Goal: Information Seeking & Learning: Learn about a topic

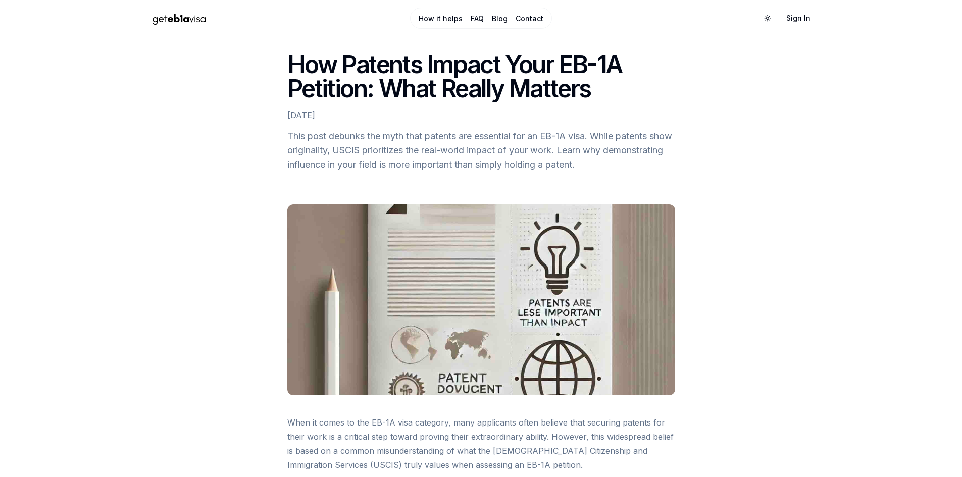
click at [446, 22] on link "How it helps" at bounding box center [441, 19] width 44 height 10
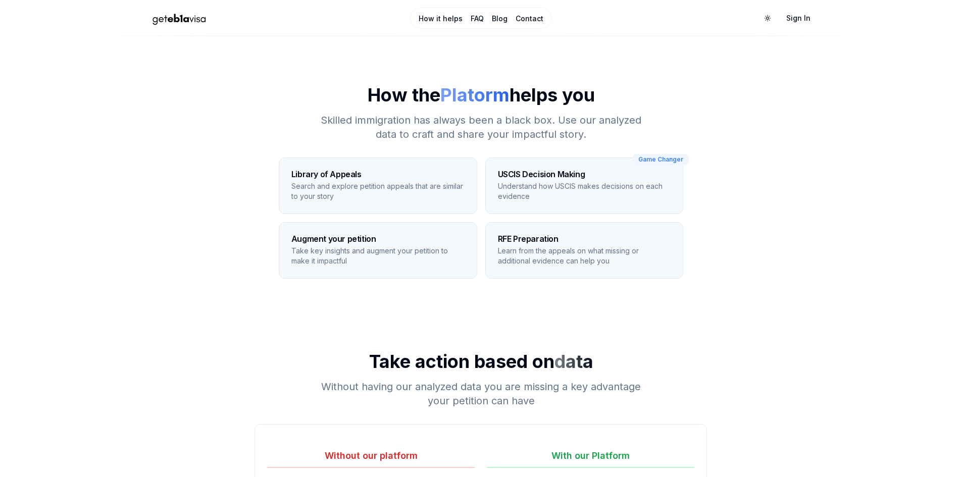
click at [306, 188] on p "Search and explore petition appeals that are similar to your story" at bounding box center [377, 191] width 173 height 20
click at [378, 181] on p "Search and explore petition appeals that are similar to your story" at bounding box center [377, 191] width 173 height 20
click at [356, 228] on div "Augment your petition Take key insights and augment your petition to make it im…" at bounding box center [378, 251] width 198 height 56
drag, startPoint x: 384, startPoint y: 254, endPoint x: 390, endPoint y: 252, distance: 7.0
click at [388, 253] on p "Take key insights and augment your petition to make it impactful" at bounding box center [377, 256] width 173 height 20
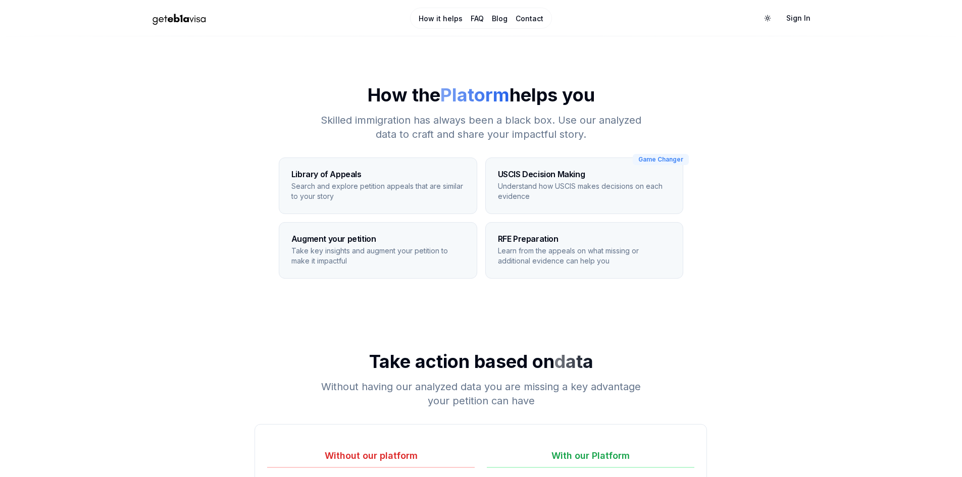
click at [559, 246] on p "Learn from the appeals on what missing or additional evidence can help you" at bounding box center [584, 256] width 173 height 20
click at [442, 18] on link "How it helps" at bounding box center [441, 19] width 44 height 10
click at [474, 17] on link "FAQ" at bounding box center [477, 19] width 13 height 10
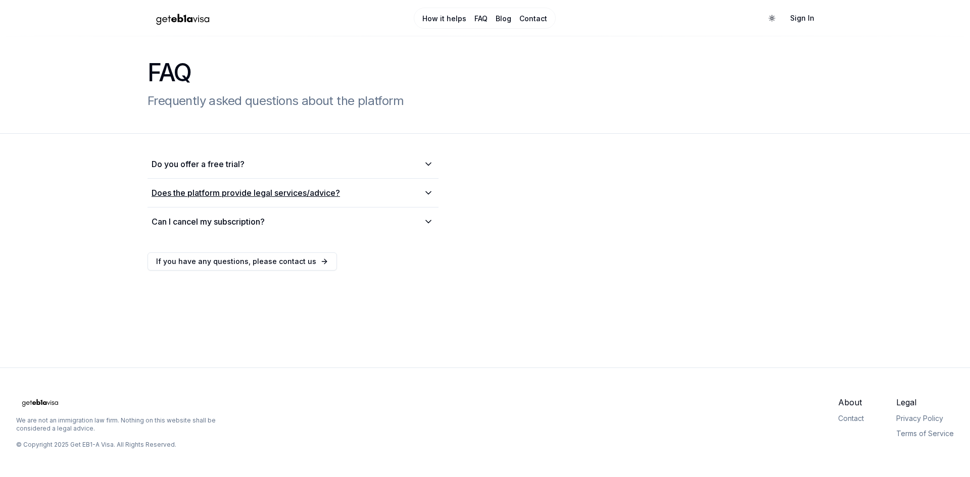
click at [424, 190] on icon at bounding box center [428, 193] width 12 height 10
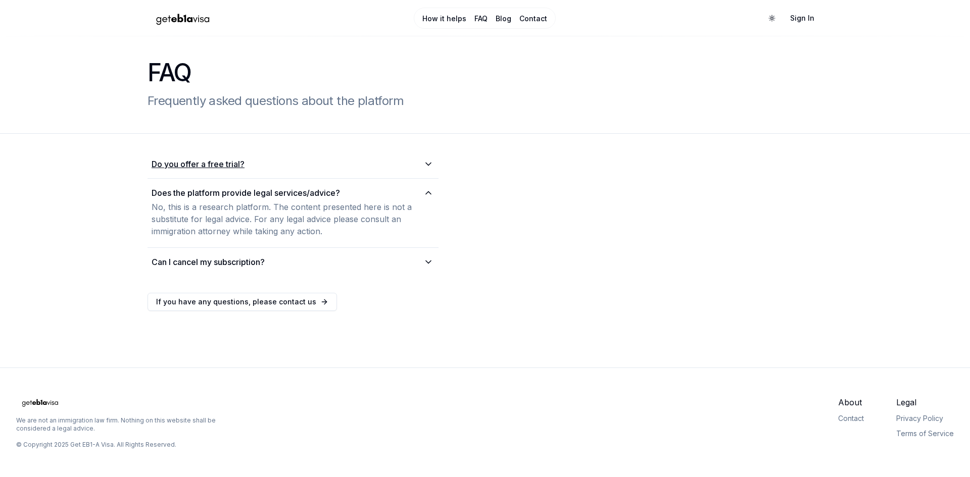
click at [431, 162] on icon at bounding box center [428, 164] width 12 height 10
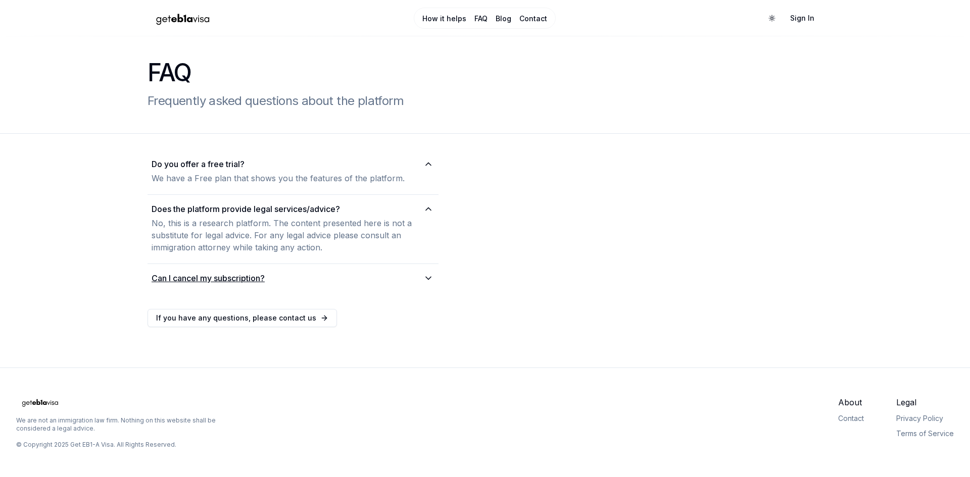
click at [425, 275] on icon at bounding box center [428, 278] width 12 height 10
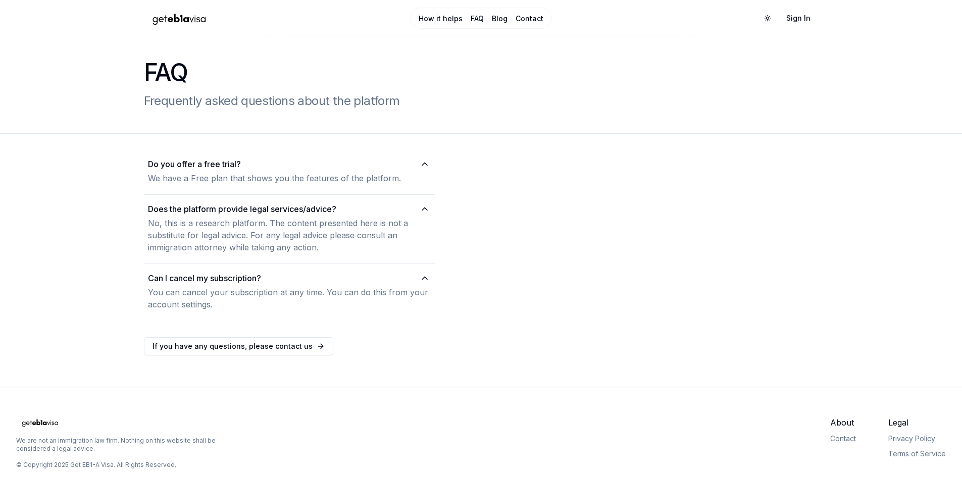
click at [494, 19] on link "Blog" at bounding box center [500, 19] width 16 height 10
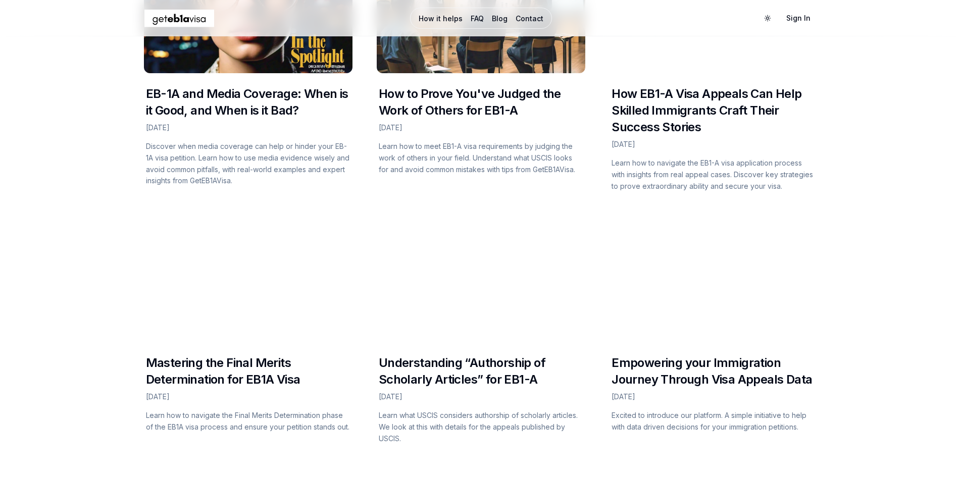
scroll to position [1477, 0]
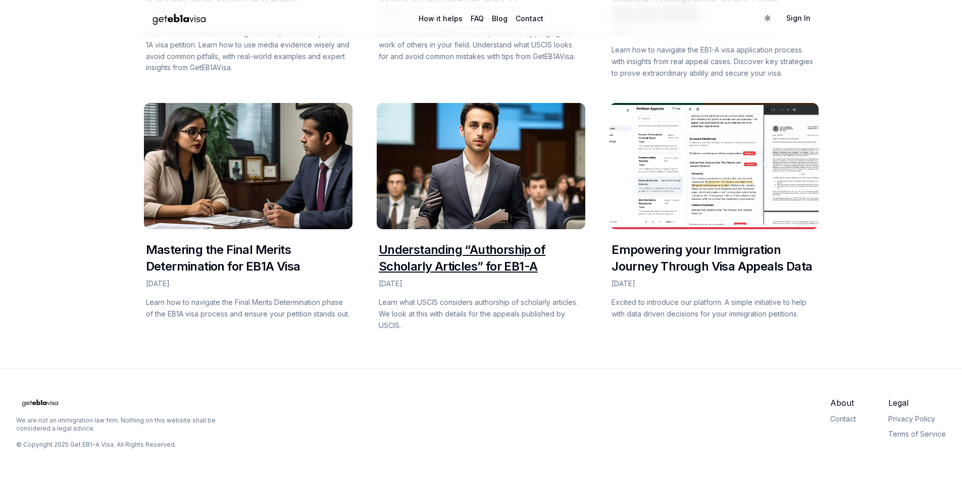
click at [426, 254] on link "Understanding “Authorship of Scholarly Articles” for EB1-A" at bounding box center [462, 257] width 167 height 31
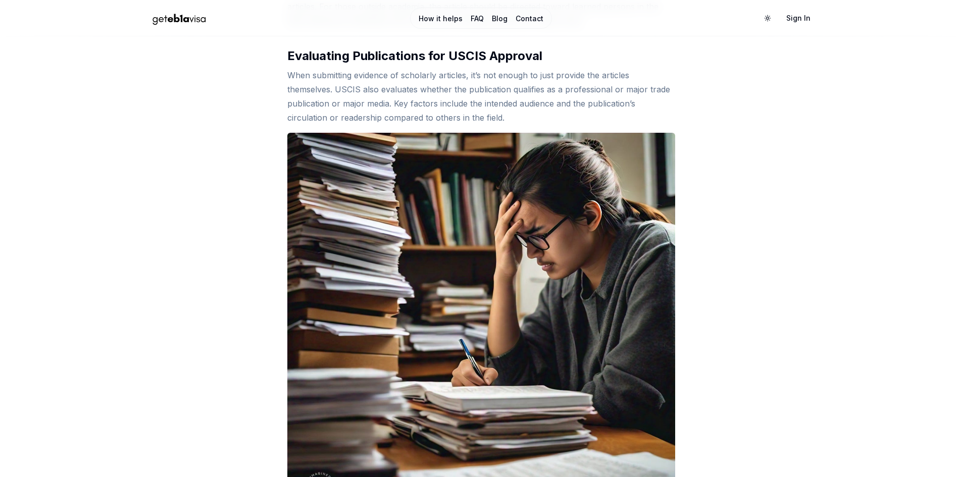
scroll to position [485, 0]
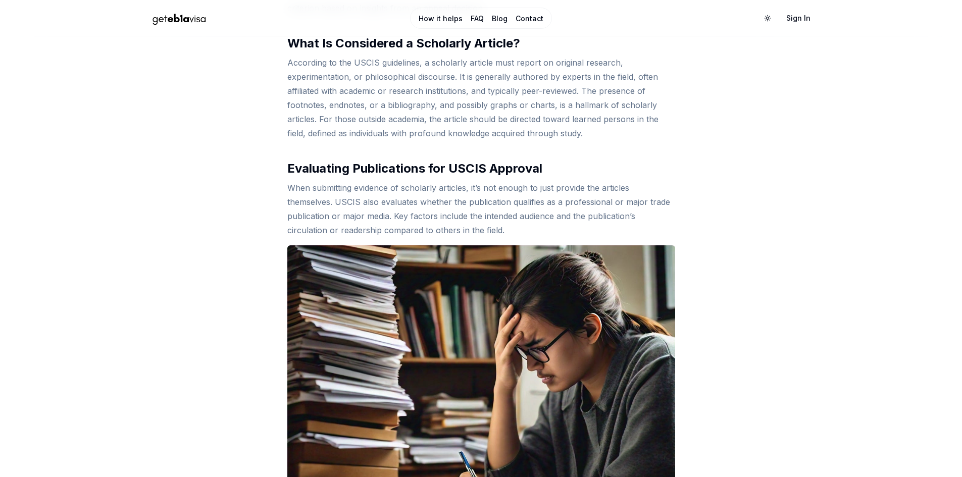
click at [501, 20] on link "Blog" at bounding box center [500, 19] width 16 height 10
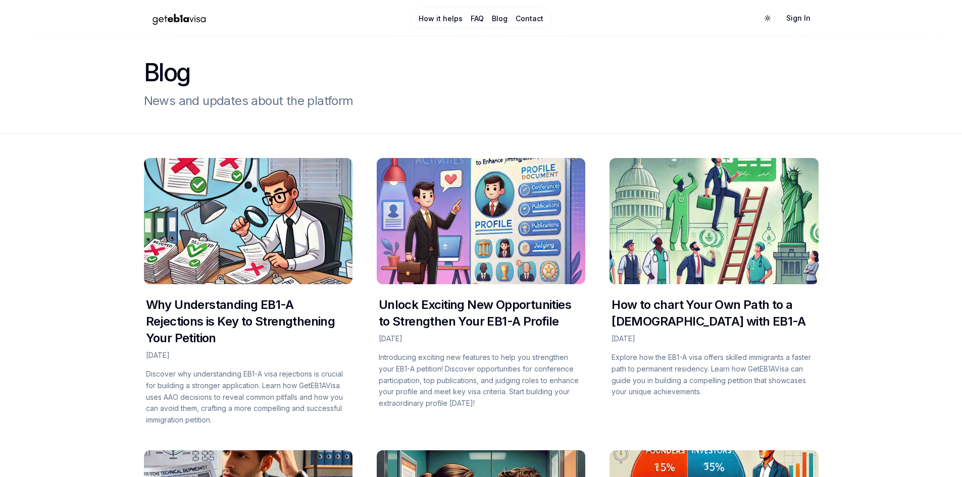
click at [527, 17] on link "Contact" at bounding box center [530, 19] width 28 height 10
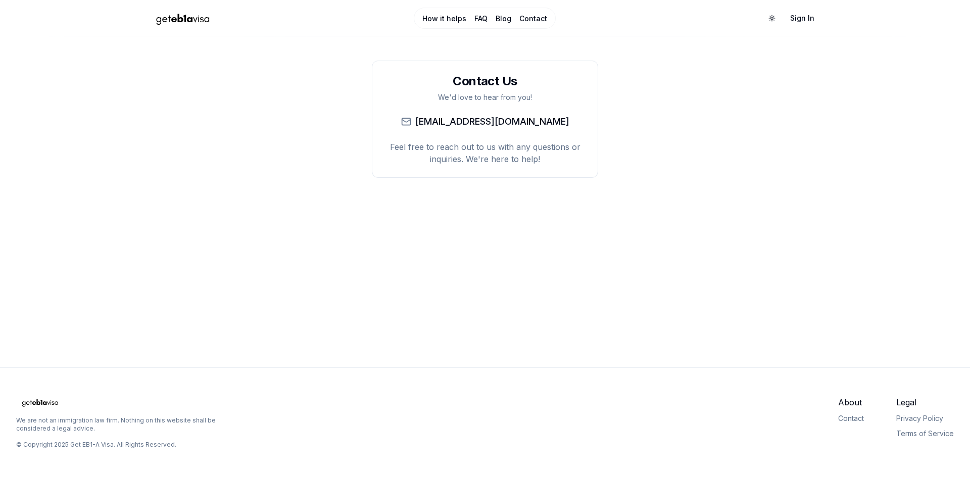
click at [175, 21] on img "Home Page" at bounding box center [183, 19] width 71 height 18
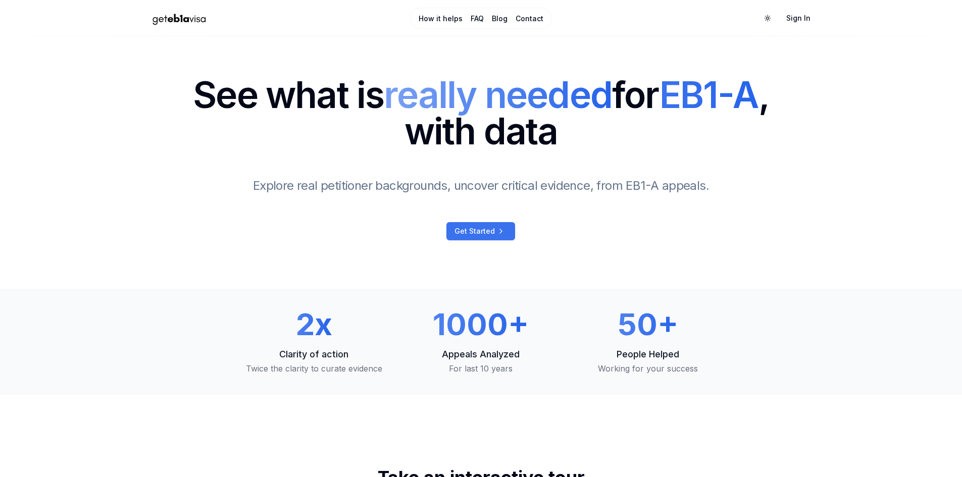
click at [481, 230] on span "Get Started" at bounding box center [475, 231] width 40 height 10
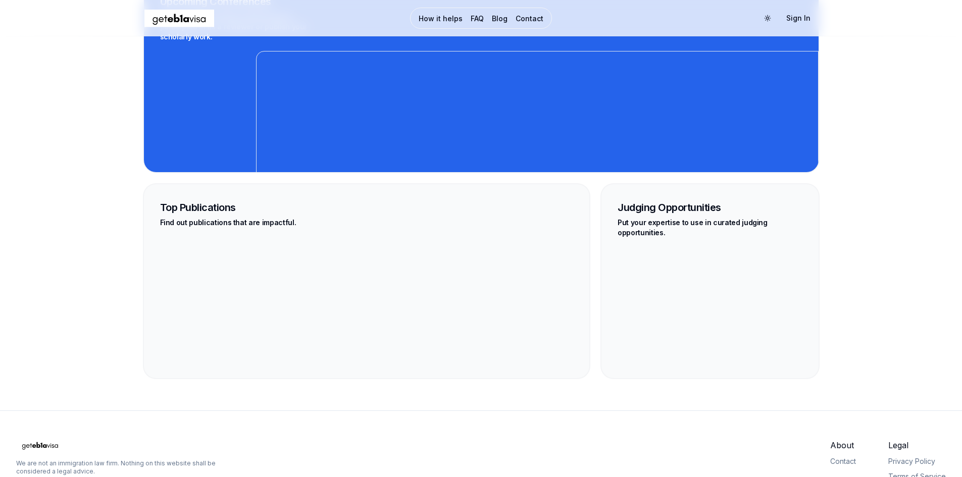
scroll to position [2347, 0]
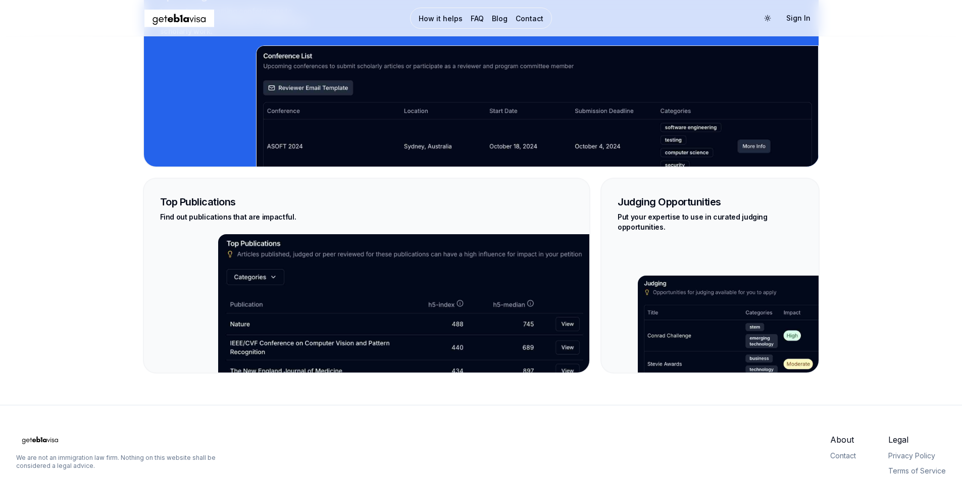
click at [669, 195] on h3 "Judging Opportunities" at bounding box center [710, 202] width 184 height 14
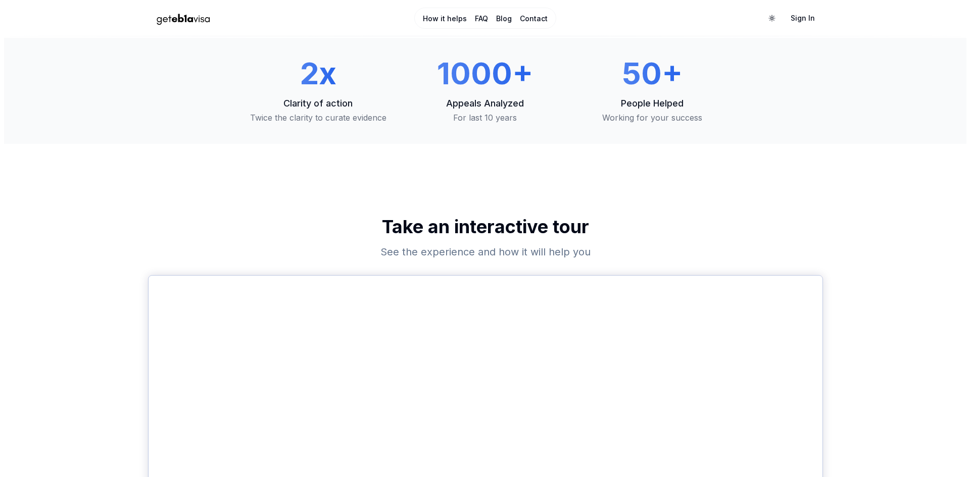
scroll to position [0, 0]
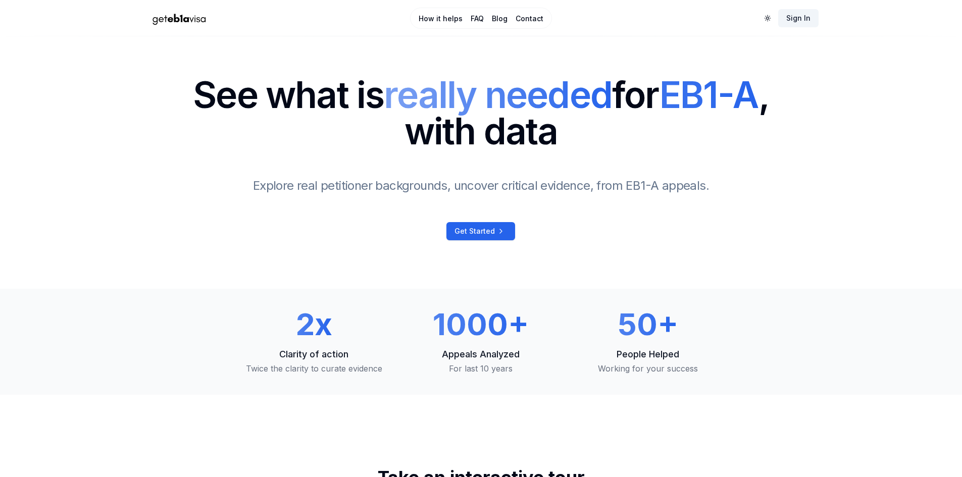
click at [795, 19] on link "Sign In" at bounding box center [798, 18] width 40 height 18
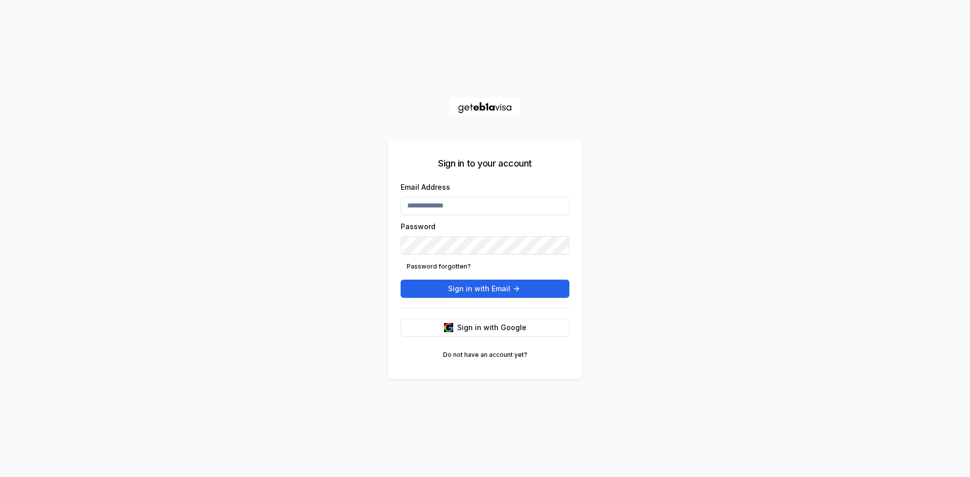
click at [446, 207] on input "Email Address" at bounding box center [485, 206] width 169 height 18
click at [484, 329] on span "Sign in with Google" at bounding box center [491, 328] width 69 height 10
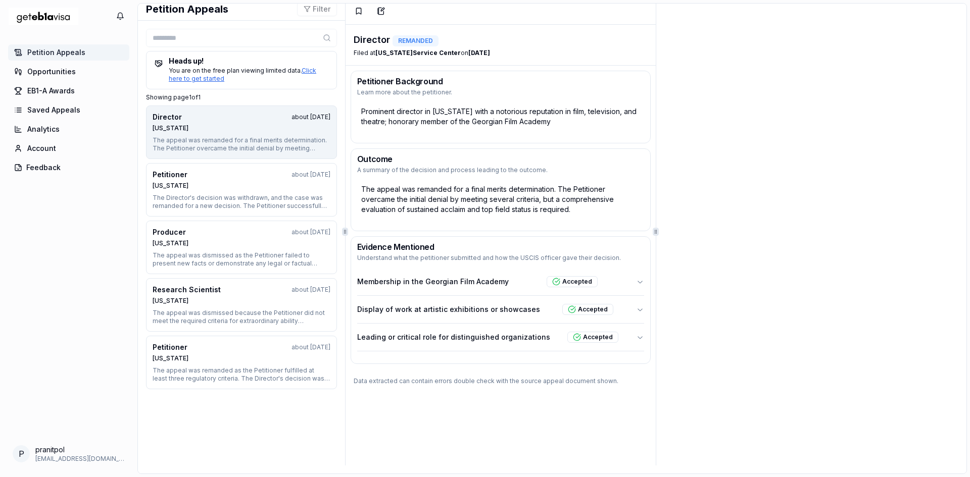
scroll to position [7, 0]
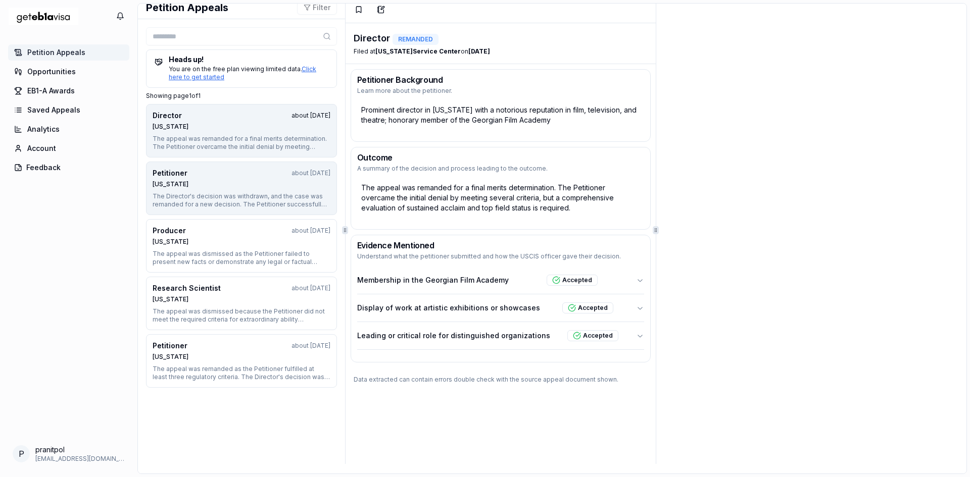
click at [202, 174] on div "Petitioner about 1 year ago" at bounding box center [242, 173] width 178 height 10
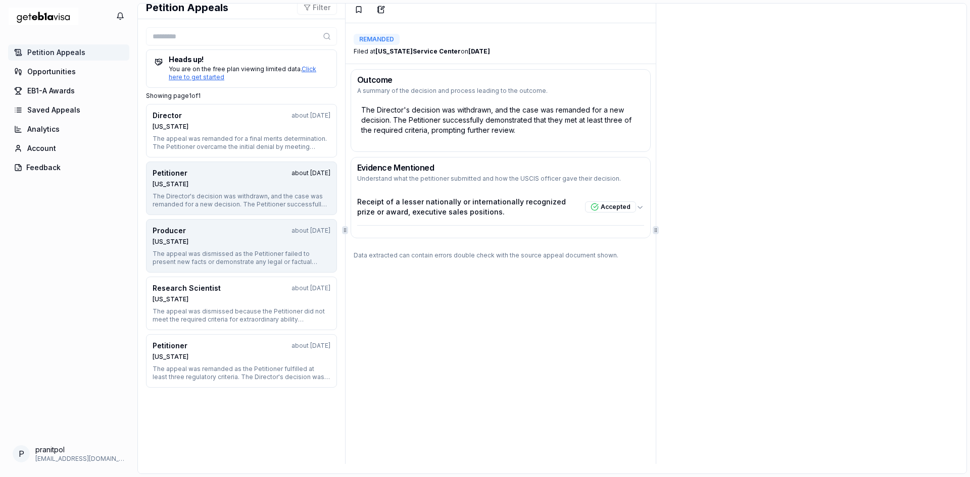
click at [212, 238] on div "Nebraska" at bounding box center [242, 242] width 178 height 8
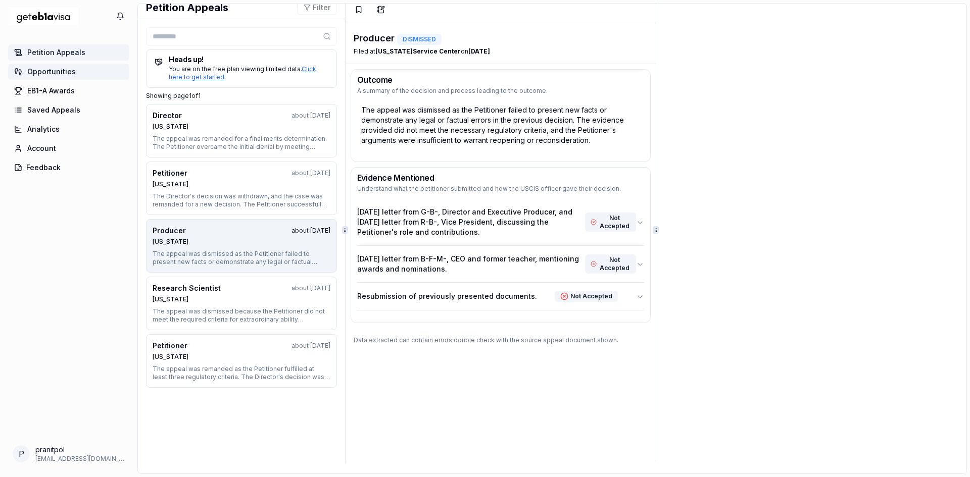
click at [58, 73] on span "Opportunities" at bounding box center [51, 72] width 48 height 10
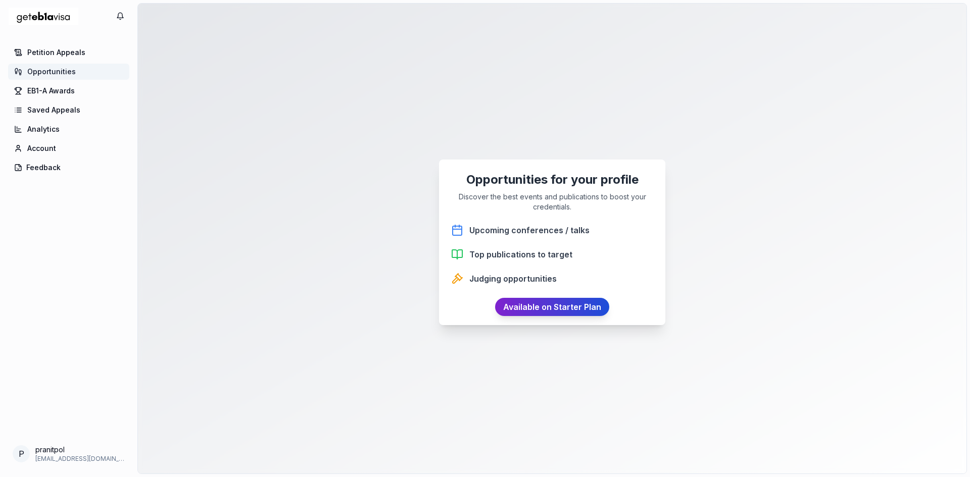
click at [547, 306] on link "Available on Starter Plan" at bounding box center [552, 307] width 114 height 18
click at [56, 87] on span "EB1-A Awards" at bounding box center [50, 91] width 47 height 10
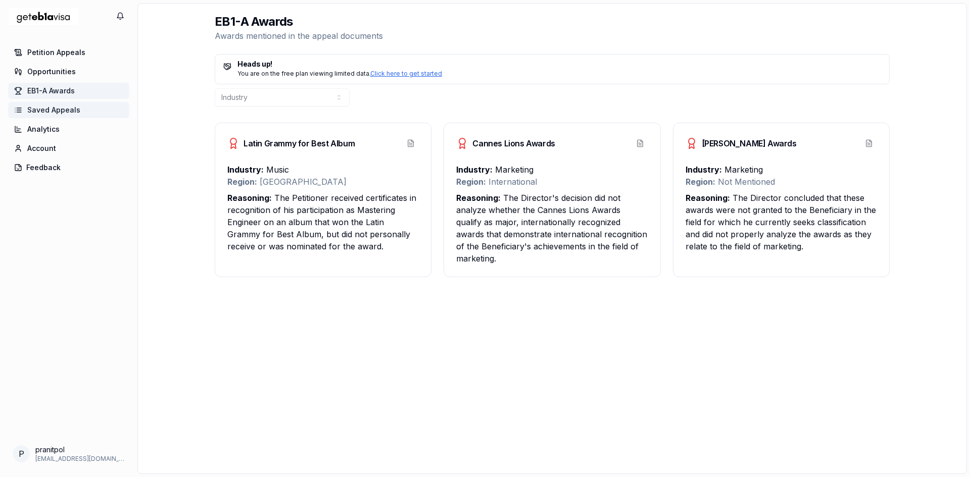
click at [54, 107] on span "Saved Appeals" at bounding box center [53, 110] width 53 height 10
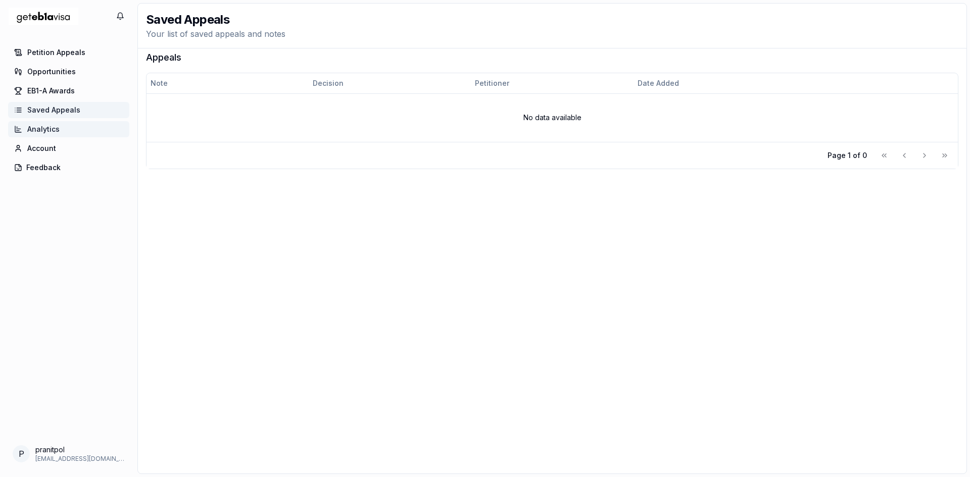
click at [51, 127] on span "Analytics" at bounding box center [43, 129] width 32 height 10
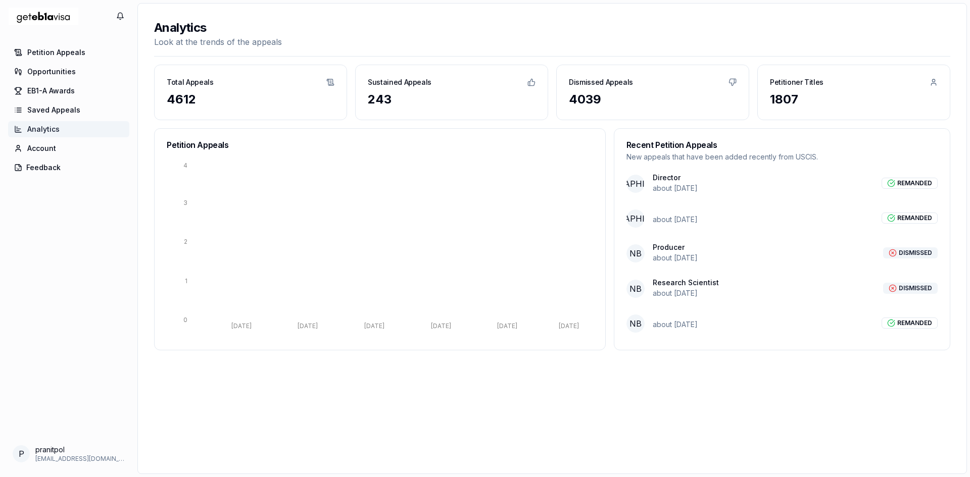
click at [191, 90] on div "Total Appeals" at bounding box center [251, 78] width 192 height 26
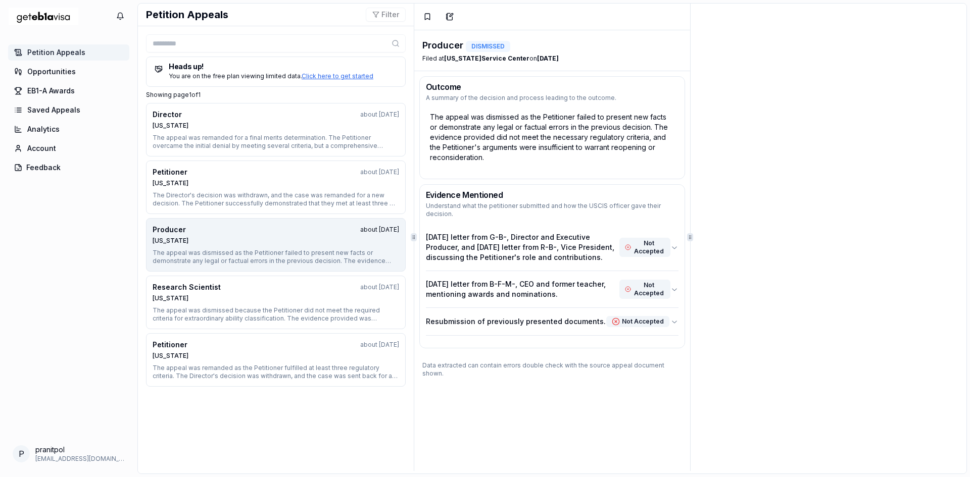
scroll to position [7, 0]
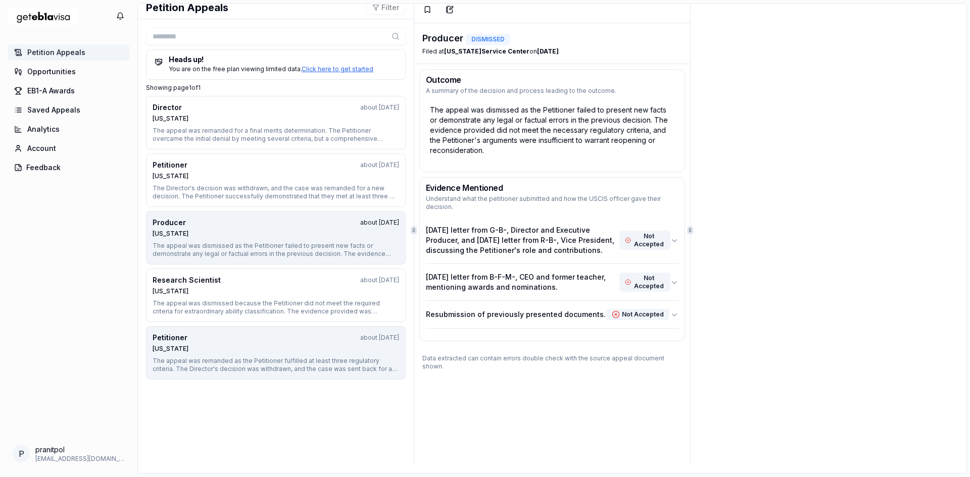
click at [225, 355] on button "Petitioner about 1 year ago Nebraska The appeal was remanded as the Petitioner …" at bounding box center [276, 353] width 260 height 54
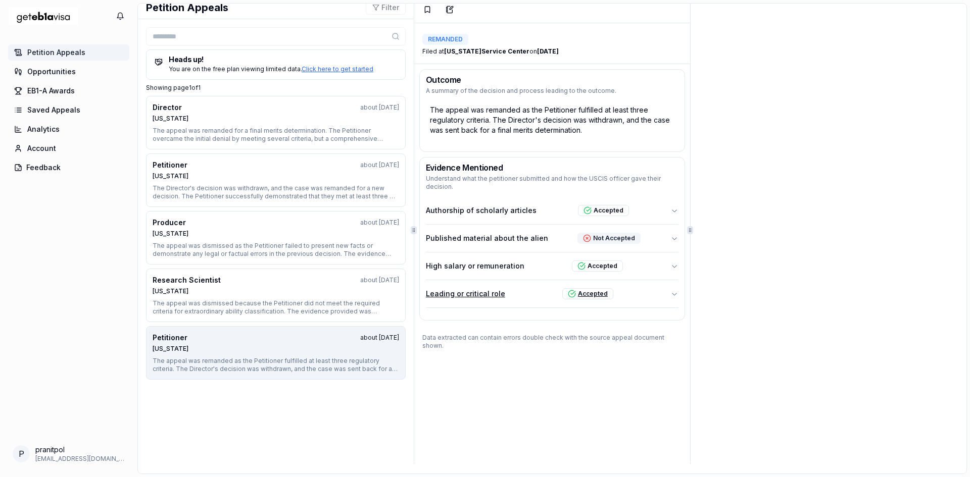
click at [470, 297] on p "Leading or critical role" at bounding box center [465, 294] width 79 height 10
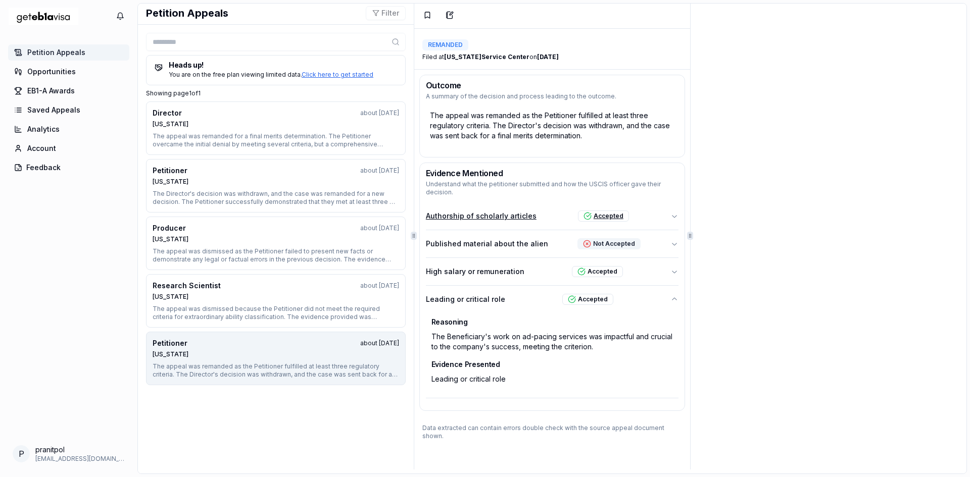
scroll to position [0, 0]
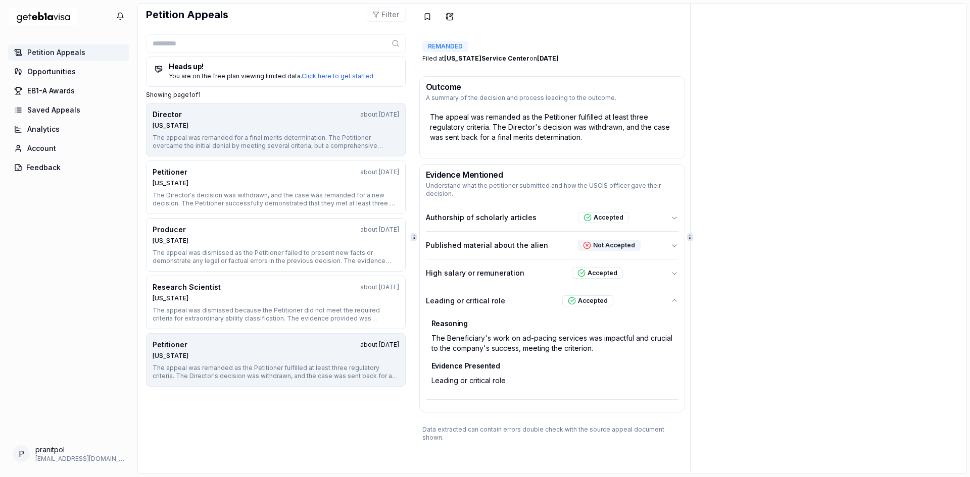
click at [228, 127] on div "Texas" at bounding box center [276, 126] width 247 height 8
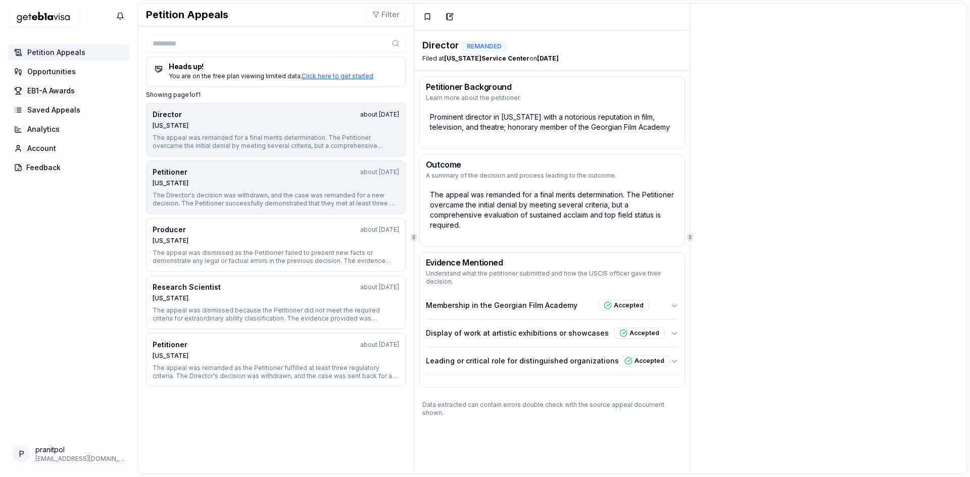
click at [232, 178] on div "Petitioner about 1 year ago Texas" at bounding box center [276, 177] width 247 height 20
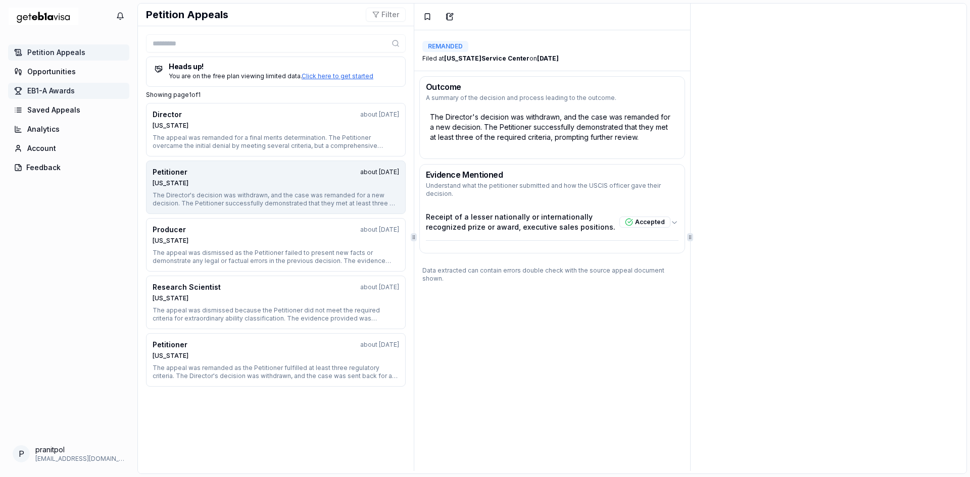
click at [60, 93] on span "EB1-A Awards" at bounding box center [50, 91] width 47 height 10
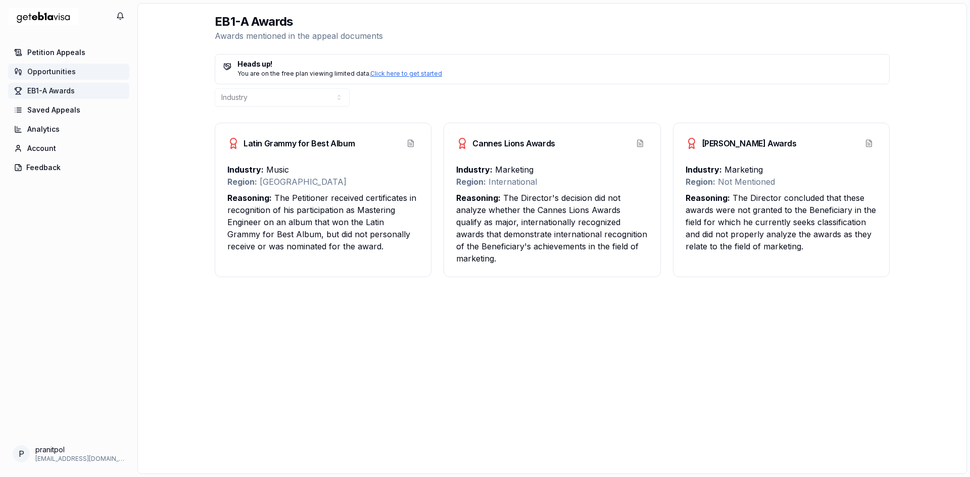
click at [59, 70] on span "Opportunities" at bounding box center [51, 72] width 48 height 10
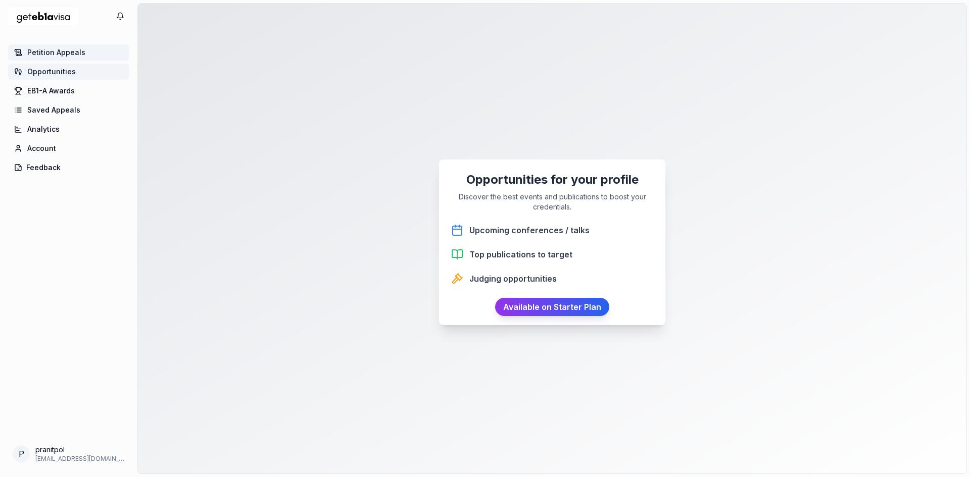
click at [48, 54] on span "Petition Appeals" at bounding box center [56, 52] width 58 height 10
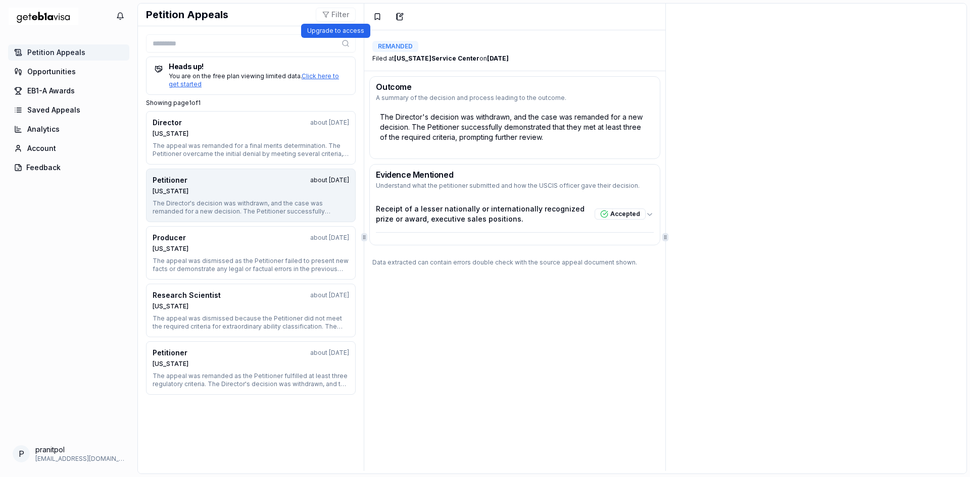
click at [331, 17] on button "Filter" at bounding box center [336, 15] width 40 height 14
click at [334, 15] on button "Filter" at bounding box center [336, 15] width 40 height 14
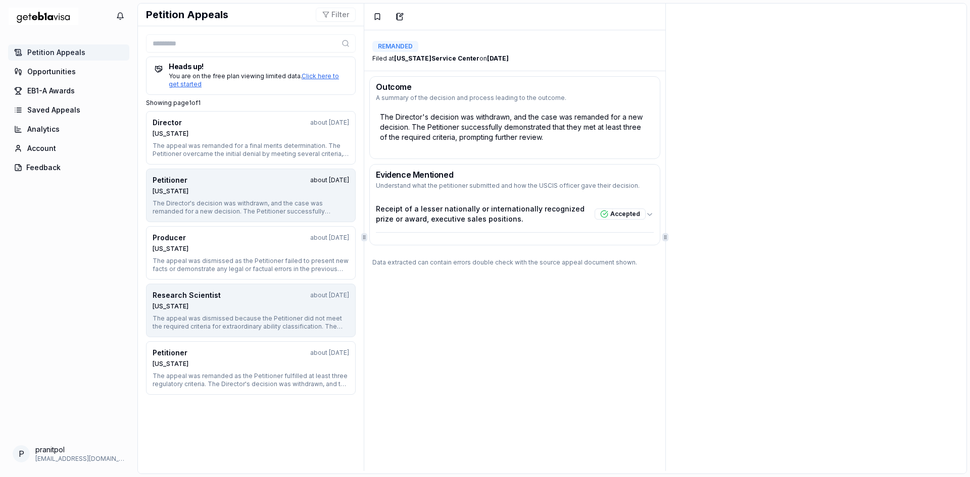
click at [203, 315] on div "The appeal was dismissed because the Petitioner did not meet the required crite…" at bounding box center [251, 323] width 197 height 16
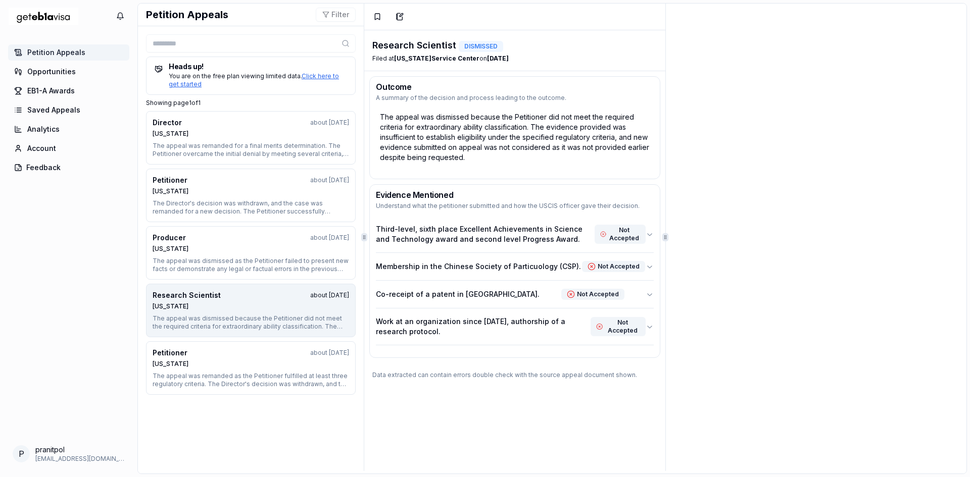
click at [325, 70] on h5 "Heads up!" at bounding box center [251, 66] width 192 height 7
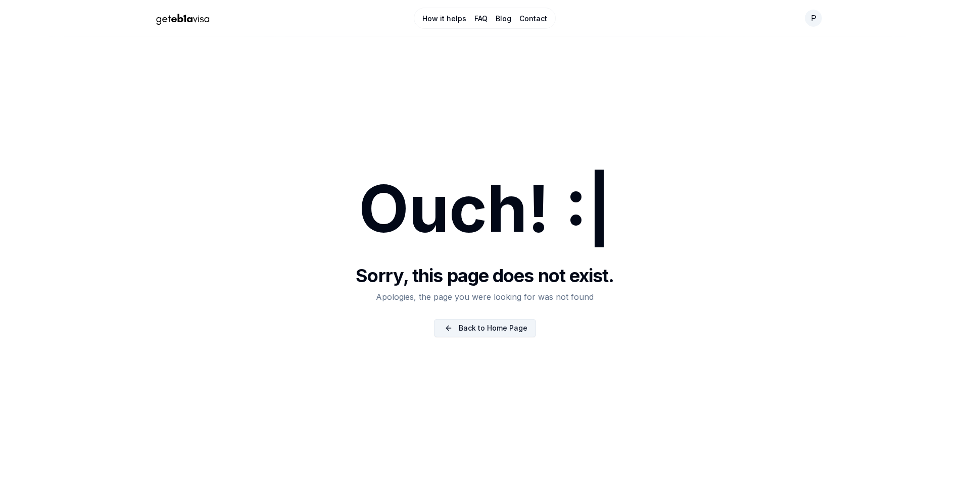
click at [475, 328] on link "Back to Home Page" at bounding box center [485, 328] width 102 height 18
